Goal: Participate in discussion

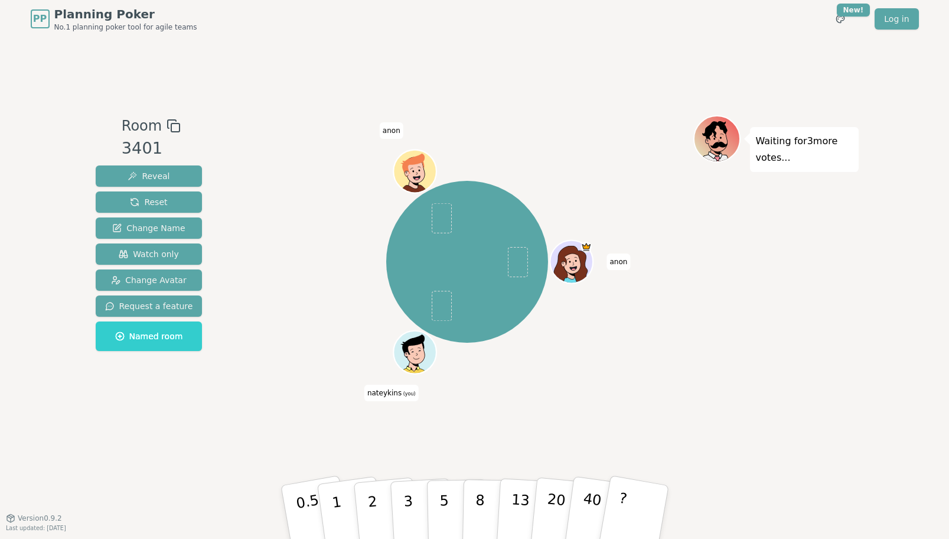
click at [396, 399] on span "nateykins (you)" at bounding box center [391, 392] width 54 height 17
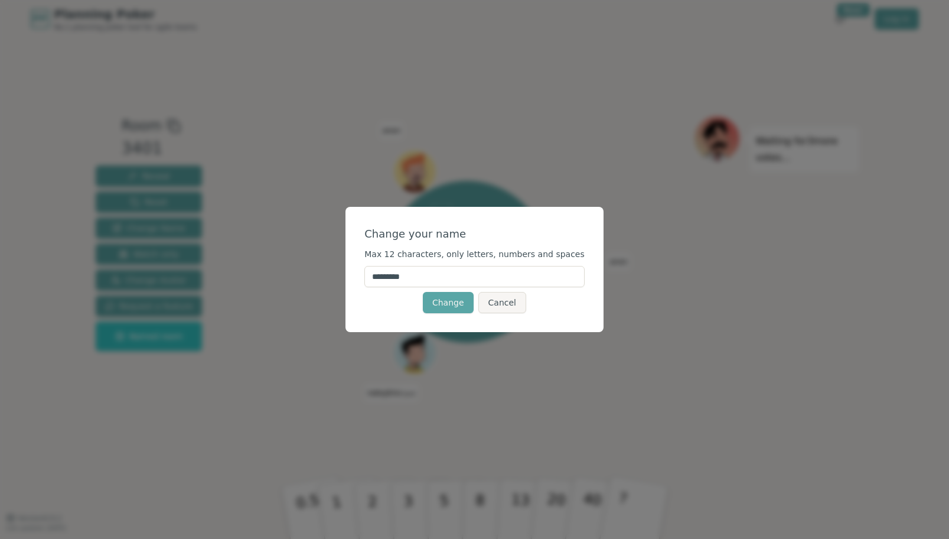
click at [428, 272] on input "*********" at bounding box center [474, 276] width 220 height 21
type input "*"
type input "******"
click at [451, 311] on button "Change" at bounding box center [448, 302] width 51 height 21
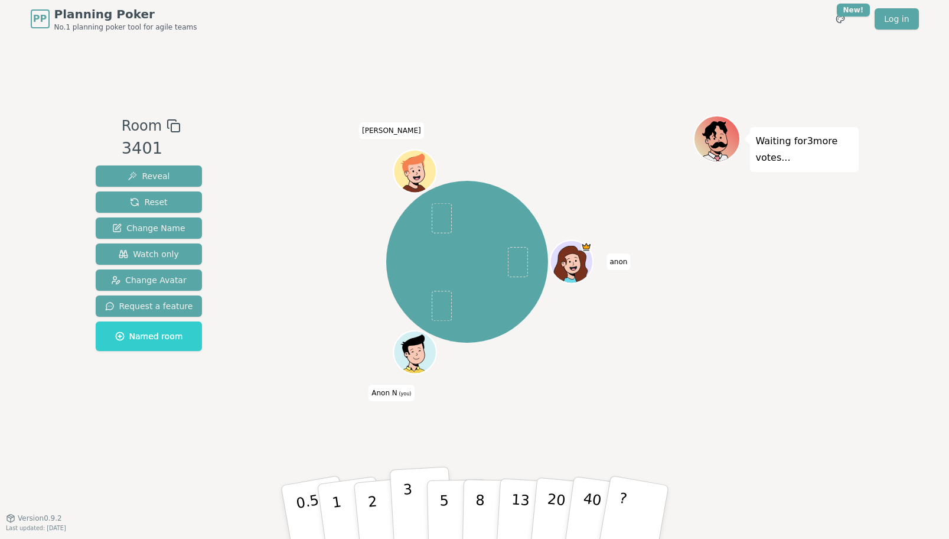
click at [397, 501] on button "3" at bounding box center [421, 512] width 64 height 92
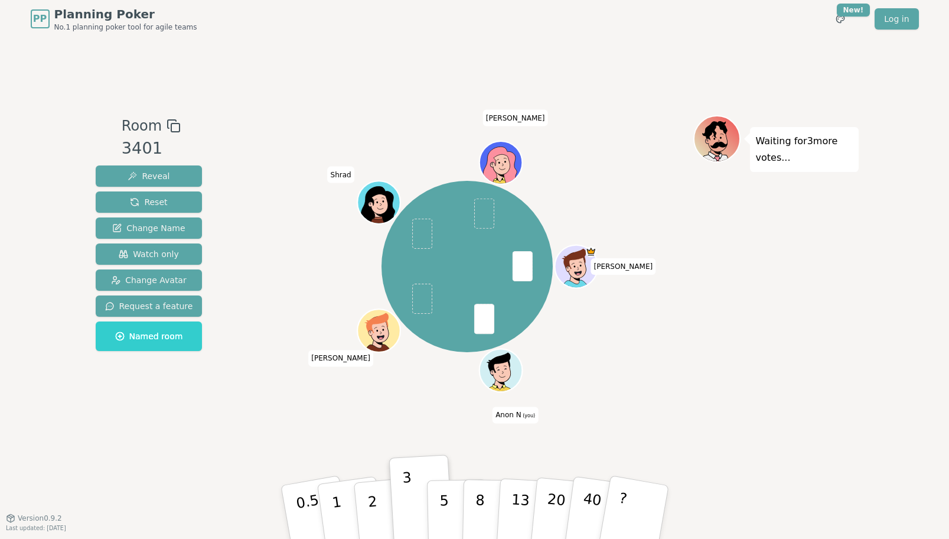
click at [516, 413] on span "Anon N (you)" at bounding box center [515, 414] width 45 height 17
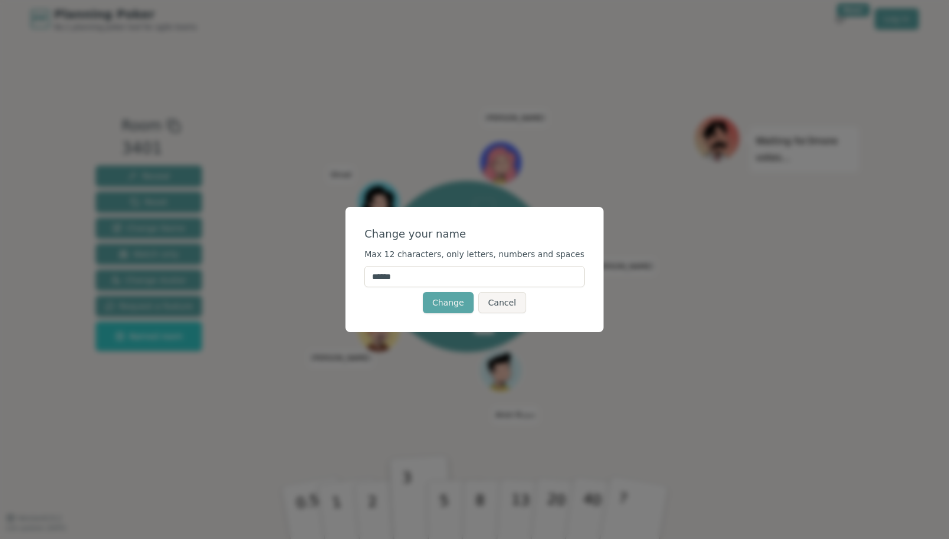
click at [447, 275] on input "******" at bounding box center [474, 276] width 220 height 21
type input "*********"
click at [453, 302] on button "Change" at bounding box center [448, 302] width 51 height 21
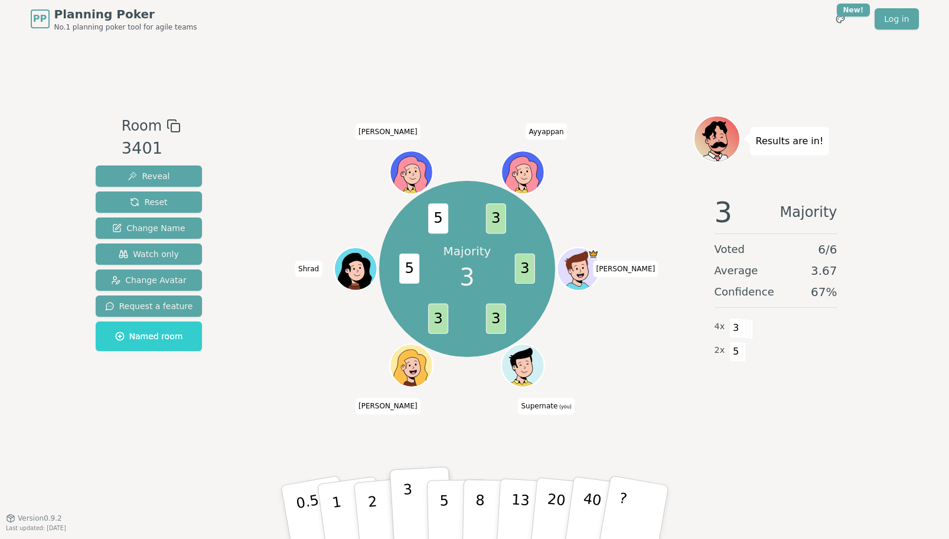
click at [397, 493] on button "3" at bounding box center [421, 512] width 64 height 92
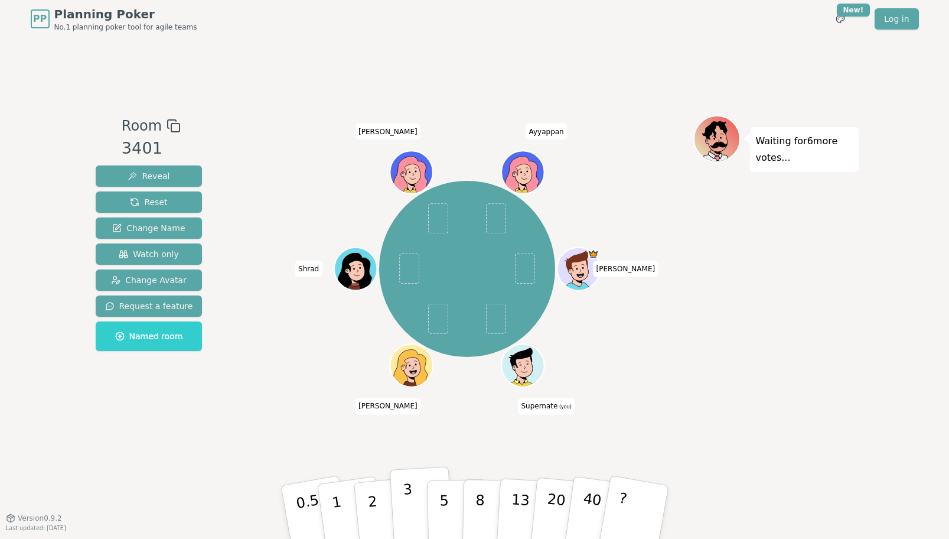
click at [415, 496] on button "3" at bounding box center [421, 512] width 64 height 92
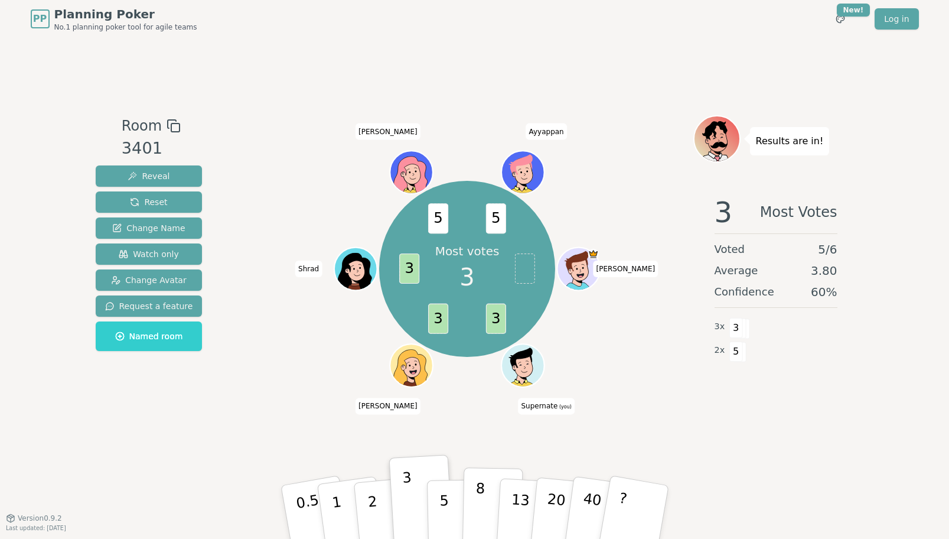
click at [475, 504] on p "8" at bounding box center [479, 512] width 10 height 64
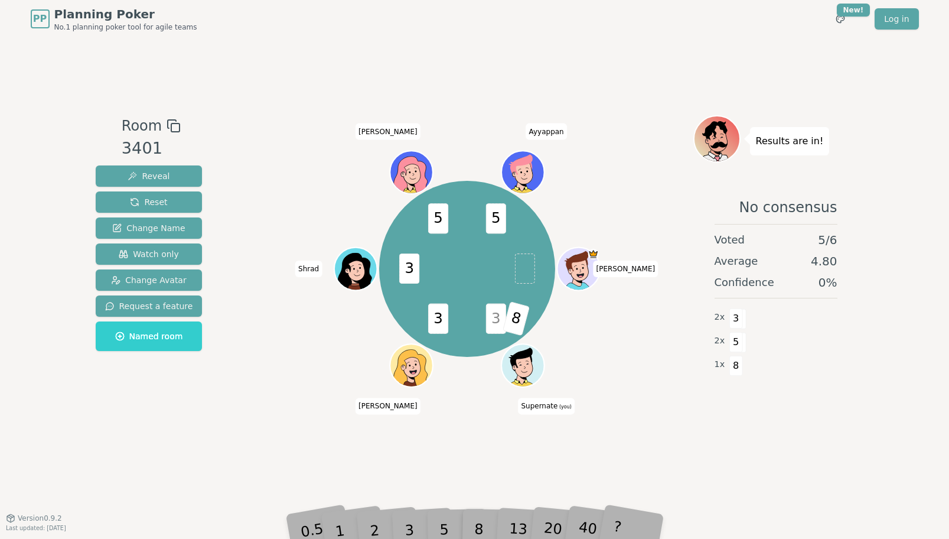
click at [503, 311] on span "3" at bounding box center [496, 319] width 20 height 30
click at [425, 519] on div "3" at bounding box center [422, 511] width 38 height 43
click at [409, 522] on div "3" at bounding box center [422, 511] width 38 height 43
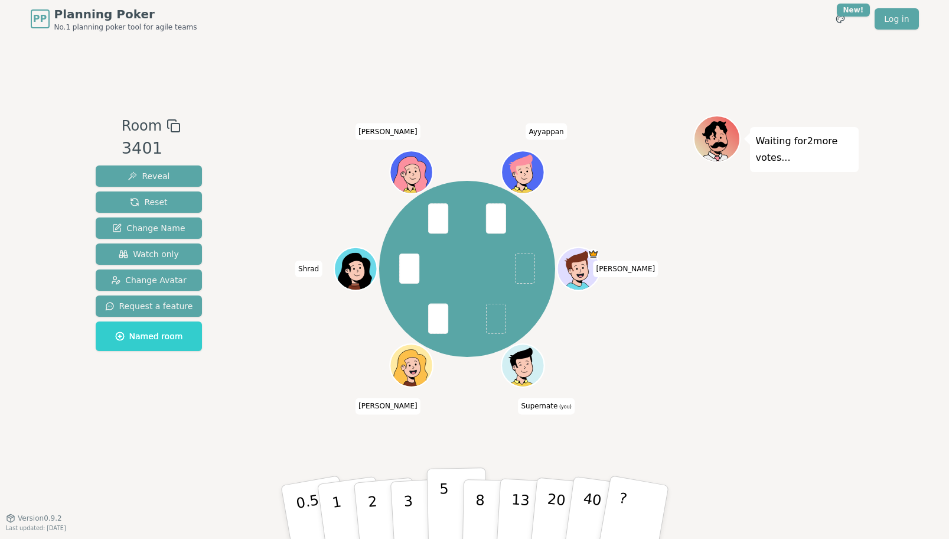
click at [442, 495] on p "5" at bounding box center [444, 512] width 10 height 64
click at [382, 507] on button "2" at bounding box center [385, 512] width 67 height 94
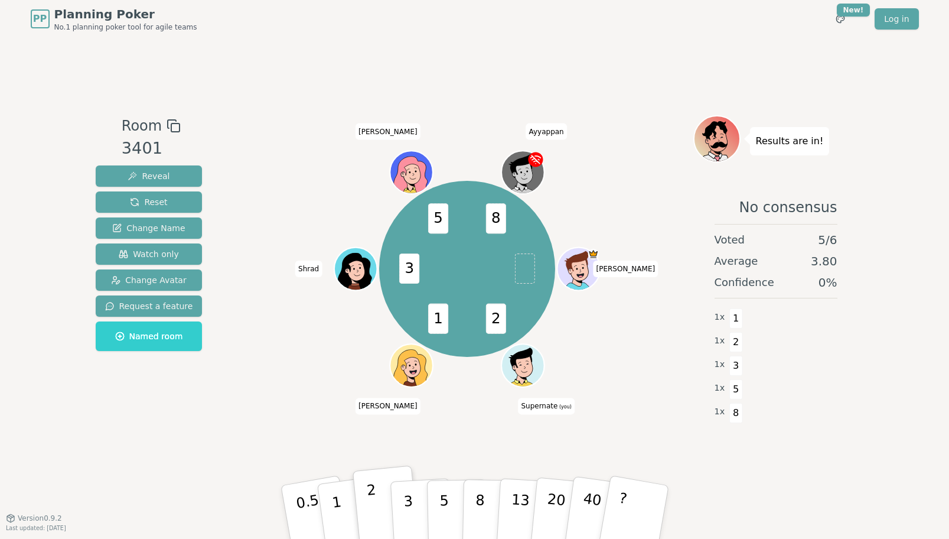
click at [375, 488] on button "2" at bounding box center [385, 512] width 67 height 94
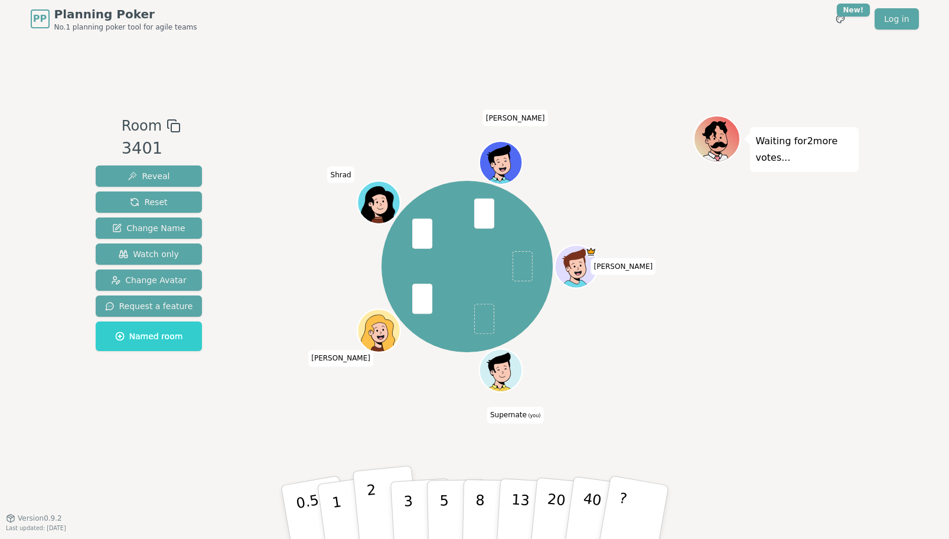
click at [371, 486] on p "2" at bounding box center [373, 513] width 15 height 64
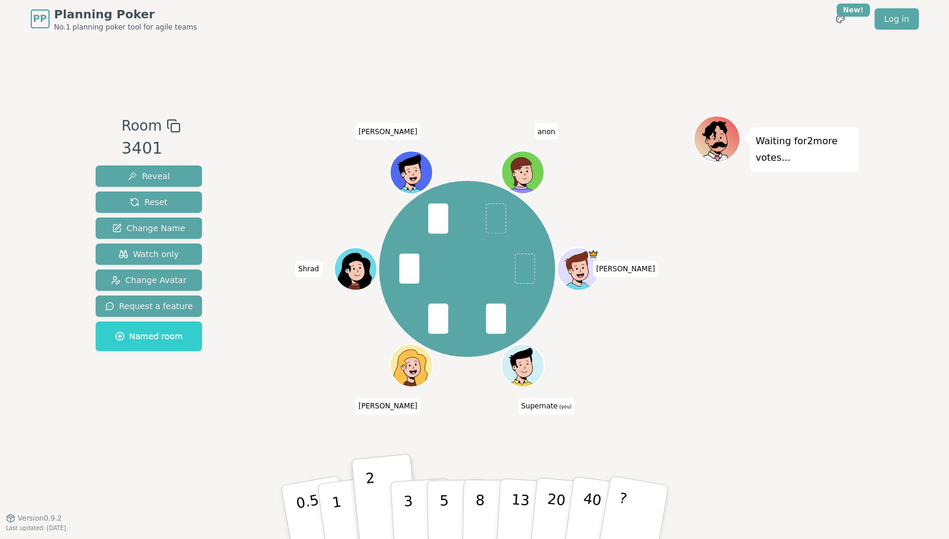
click at [692, 204] on div "[PERSON_NAME] Supernate (you) [PERSON_NAME] [PERSON_NAME] anon" at bounding box center [468, 268] width 452 height 265
click at [375, 501] on p "2" at bounding box center [373, 513] width 15 height 64
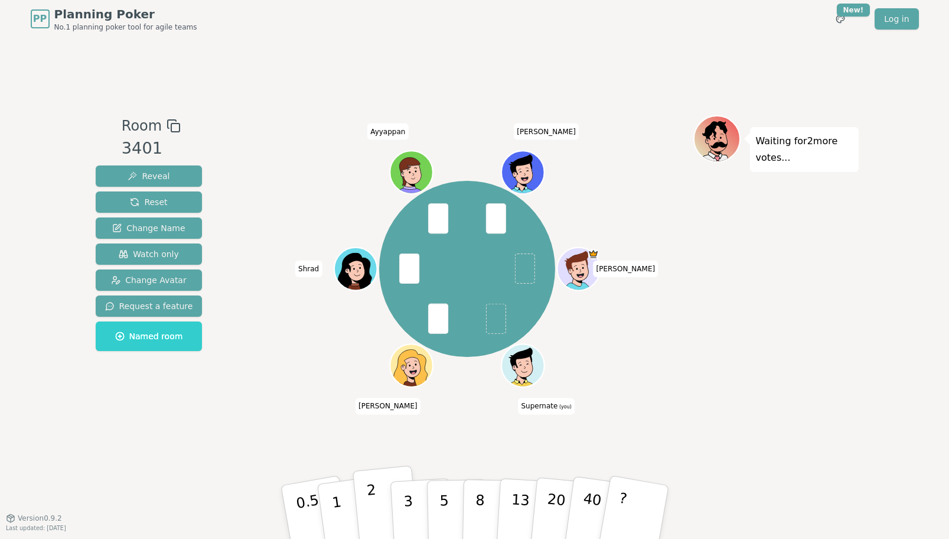
click at [373, 509] on p "2" at bounding box center [373, 513] width 15 height 64
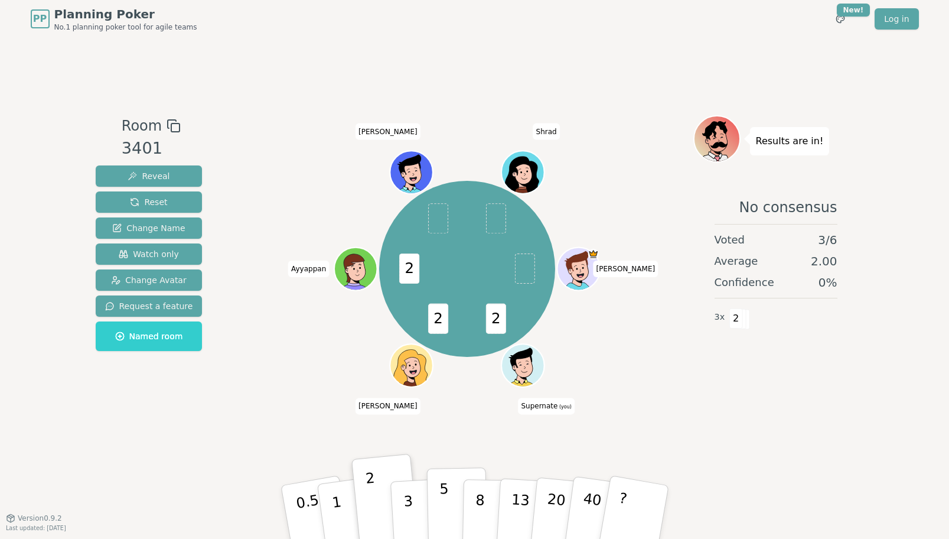
click at [438, 491] on button "5" at bounding box center [456, 512] width 61 height 90
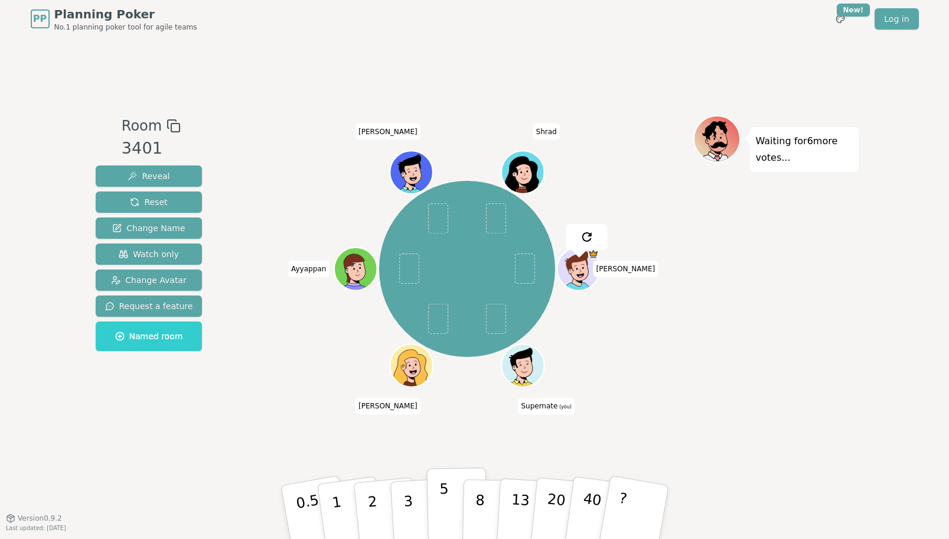
click at [441, 501] on p "5" at bounding box center [444, 512] width 10 height 64
click at [442, 491] on p "5" at bounding box center [444, 512] width 10 height 64
